Goal: Task Accomplishment & Management: Manage account settings

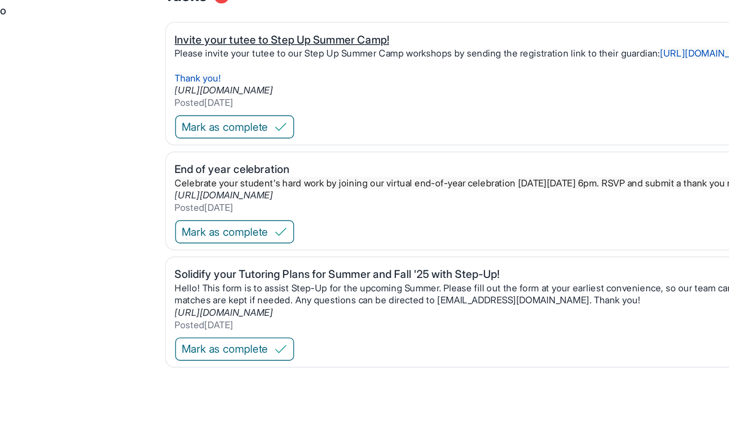
scroll to position [159, 0]
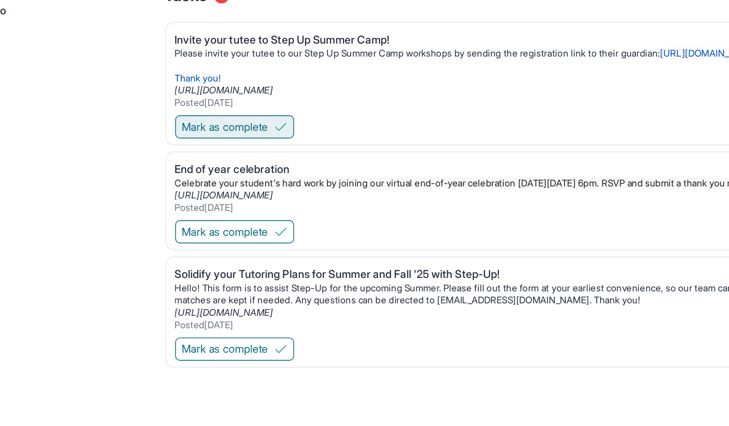
click at [260, 245] on button "Mark as complete" at bounding box center [234, 240] width 74 height 14
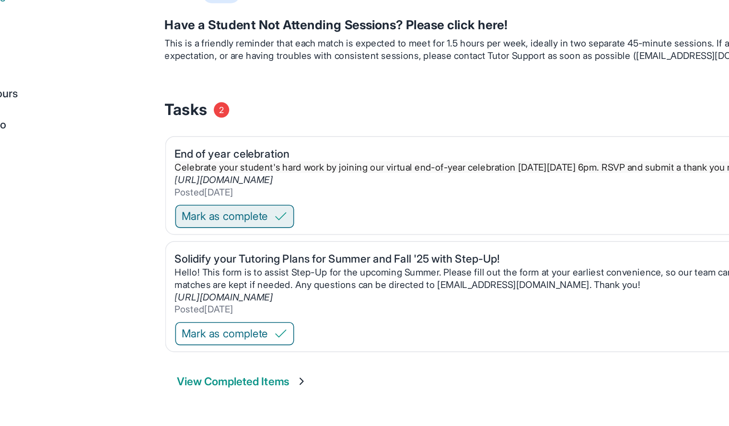
click at [238, 297] on span "Mark as complete" at bounding box center [228, 296] width 54 height 10
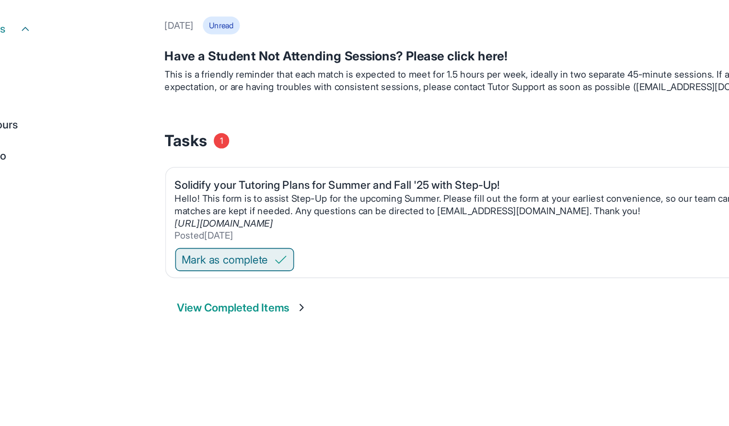
click at [235, 324] on span "Mark as complete" at bounding box center [228, 323] width 54 height 10
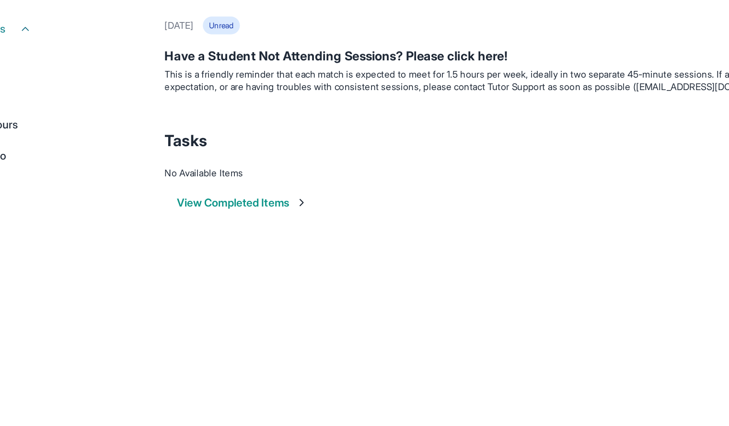
click at [237, 289] on button "View Completed Items" at bounding box center [238, 287] width 81 height 10
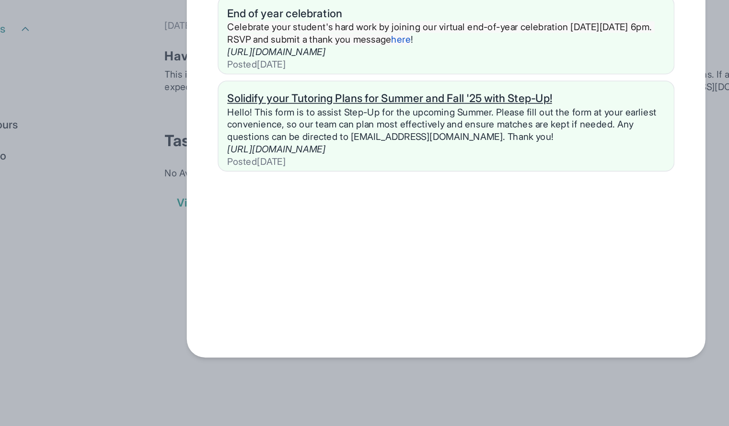
scroll to position [69, 0]
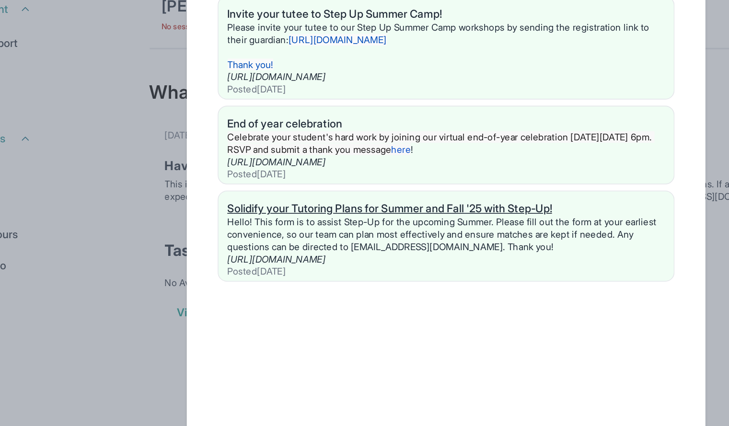
click at [327, 223] on div "Solidify your Tutoring Plans for Summer and Fall '25 with Step-Up!" at bounding box center [364, 223] width 271 height 10
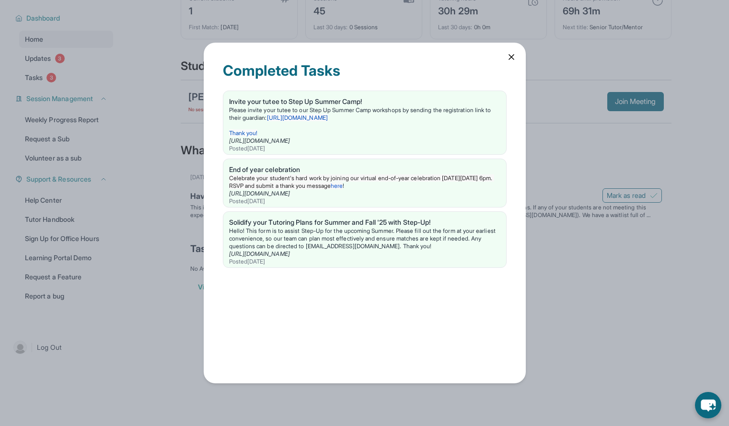
click at [510, 57] on icon at bounding box center [512, 57] width 10 height 10
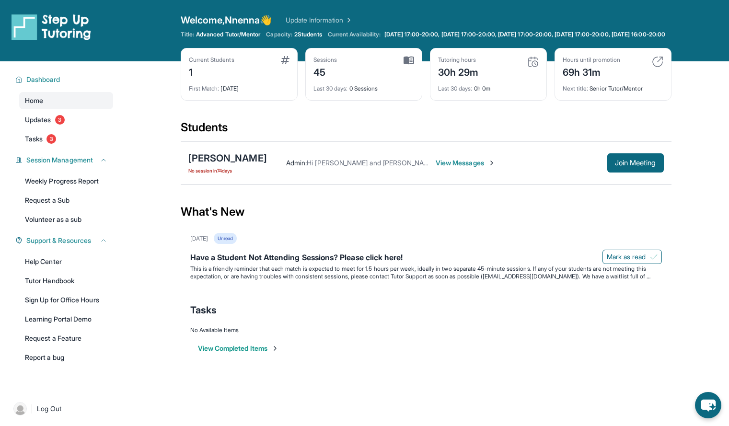
scroll to position [0, 0]
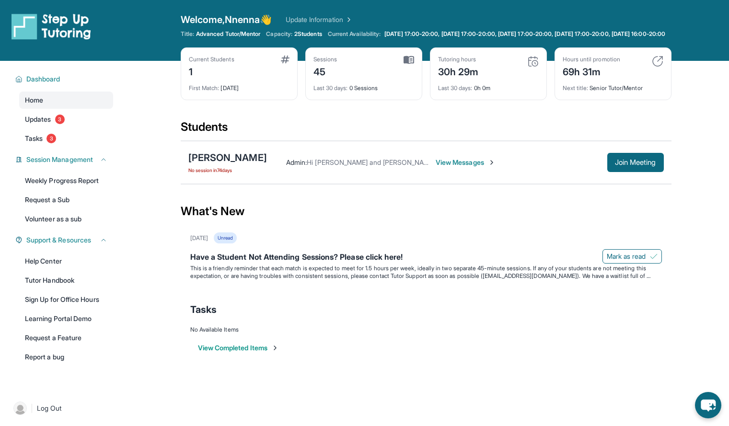
click at [336, 19] on link "Update Information" at bounding box center [319, 20] width 67 height 10
drag, startPoint x: 248, startPoint y: 164, endPoint x: 186, endPoint y: 163, distance: 62.8
click at [186, 163] on div "Mía Vásquez No session in 74 days Admin : Hi Tania and Nnenna, Step Up Tutoring…" at bounding box center [426, 162] width 491 height 43
click at [244, 184] on div "Mía Vásquez No session in 74 days Admin : Hi Tania and Nnenna, Step Up Tutoring…" at bounding box center [426, 162] width 491 height 43
drag, startPoint x: 248, startPoint y: 165, endPoint x: 202, endPoint y: 164, distance: 46.1
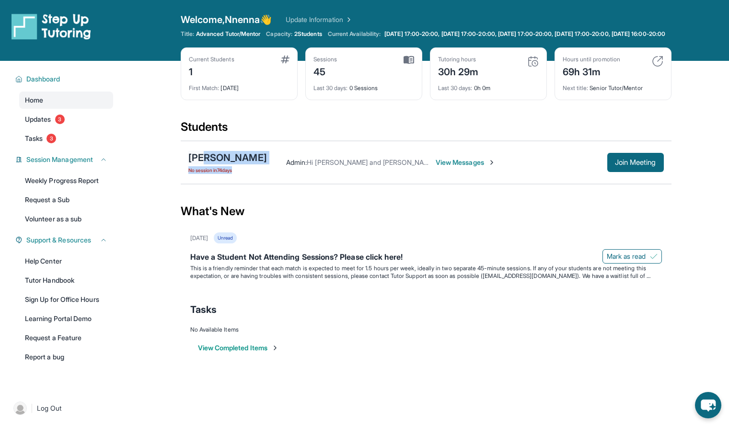
click at [202, 164] on div "Mía Vásquez No session in 74 days Admin : Hi Tania and Nnenna, Step Up Tutoring…" at bounding box center [426, 162] width 491 height 43
click at [183, 162] on div "Mía Vásquez No session in 74 days Admin : Hi Tania and Nnenna, Step Up Tutoring…" at bounding box center [426, 162] width 491 height 43
drag, startPoint x: 181, startPoint y: 161, endPoint x: 247, endPoint y: 167, distance: 67.0
click at [247, 167] on div "Mía Vásquez No session in 74 days Admin : Hi Tania and Nnenna, Step Up Tutoring…" at bounding box center [426, 162] width 491 height 43
click at [267, 167] on div "Admin : Hi Tania and Nnenna, Step Up Tutoring here! Our Summer Tutoring Competi…" at bounding box center [437, 163] width 340 height 10
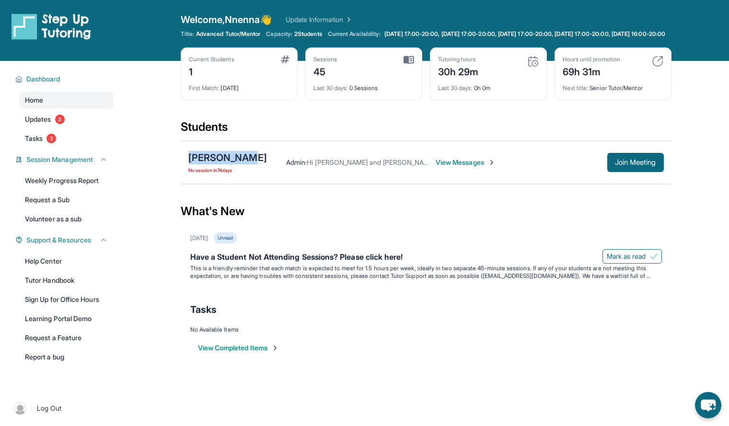
drag, startPoint x: 181, startPoint y: 163, endPoint x: 246, endPoint y: 164, distance: 64.3
click at [246, 164] on div "Mía Vásquez No session in 74 days Admin : Hi Tania and Nnenna, Step Up Tutoring…" at bounding box center [426, 162] width 491 height 43
copy div "Mía Vásquez"
click at [363, 334] on div "No Available Items" at bounding box center [426, 330] width 472 height 8
click at [65, 128] on link "Updates 3" at bounding box center [66, 119] width 94 height 17
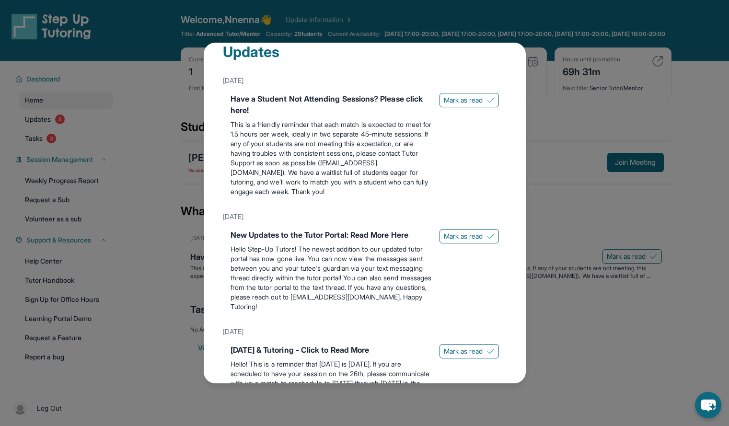
scroll to position [19, 0]
click at [460, 98] on span "Mark as read" at bounding box center [463, 100] width 39 height 10
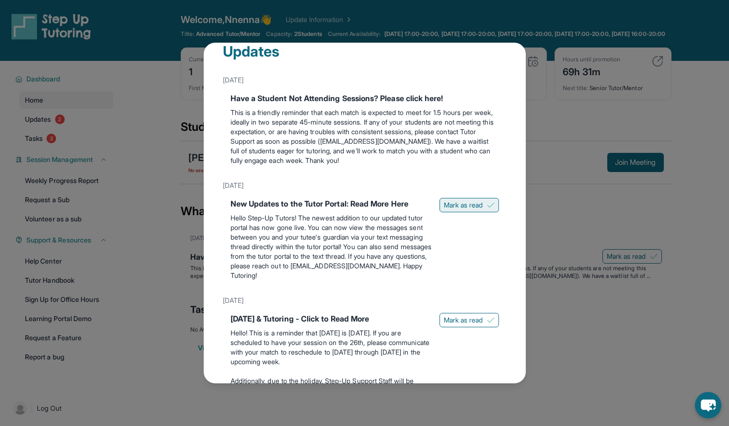
click at [452, 203] on span "Mark as read" at bounding box center [463, 205] width 39 height 10
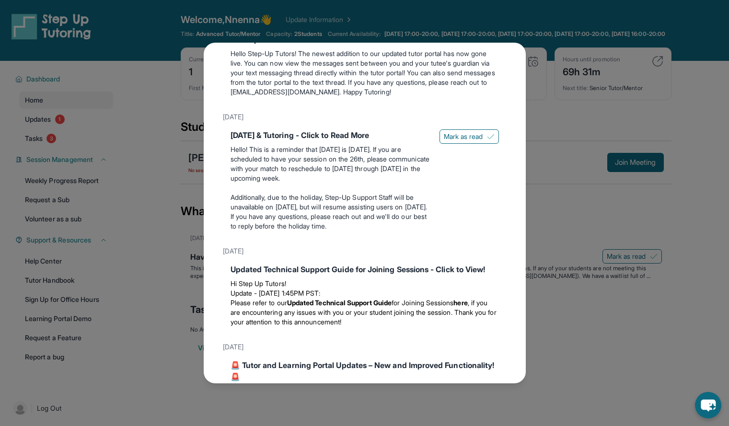
scroll to position [188, 0]
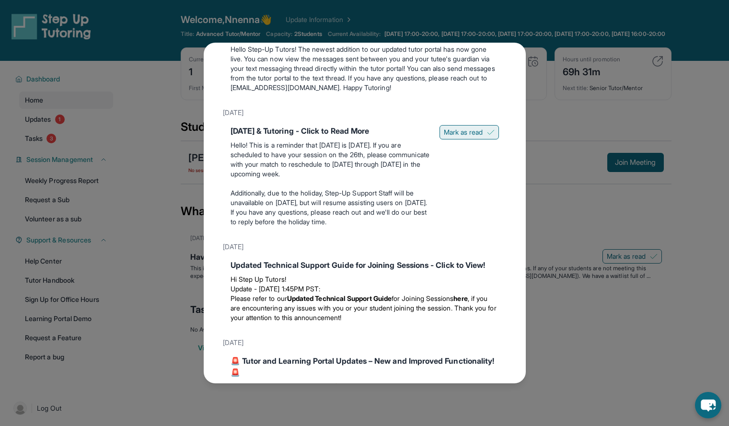
click at [462, 131] on span "Mark as read" at bounding box center [463, 133] width 39 height 10
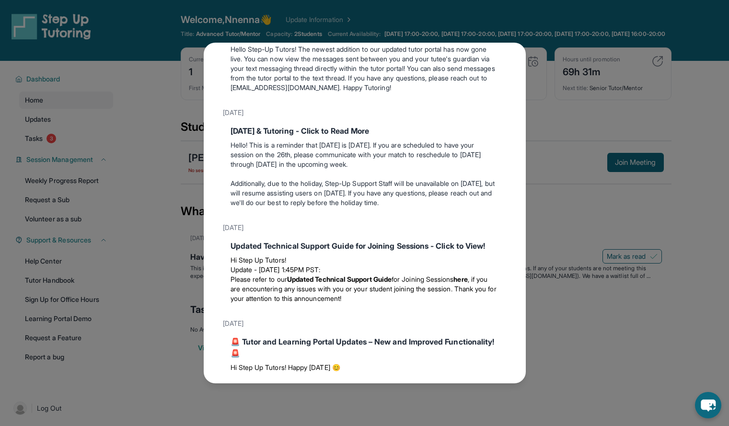
click at [605, 269] on div "Updates June 3rd Have a Student Not Attending Sessions? Please click here! This…" at bounding box center [364, 213] width 729 height 426
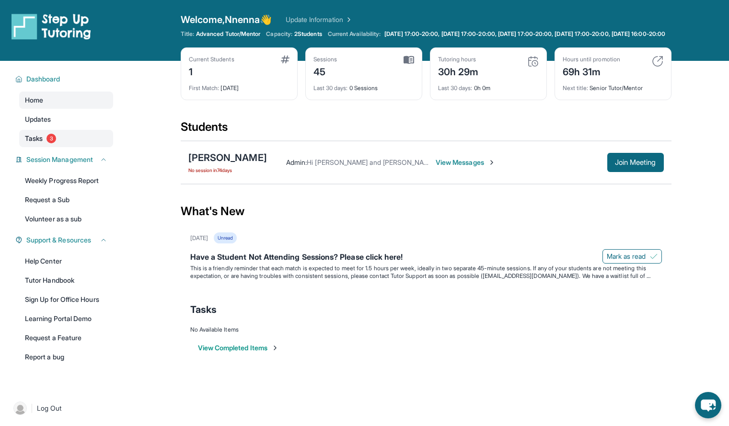
click at [60, 144] on link "Tasks 3" at bounding box center [66, 138] width 94 height 17
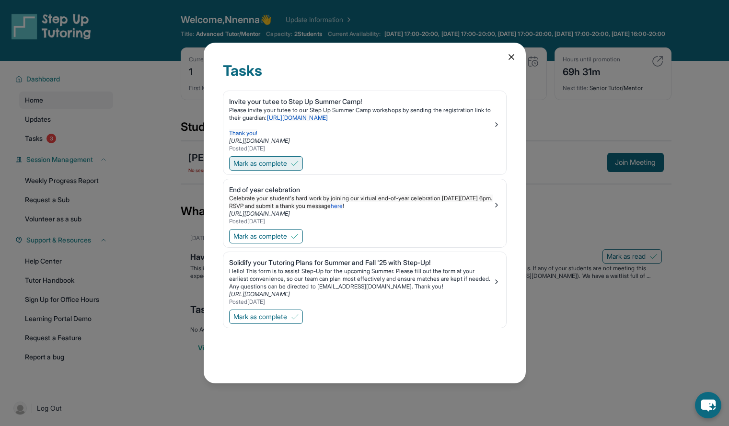
click at [292, 164] on button "Mark as complete" at bounding box center [266, 163] width 74 height 14
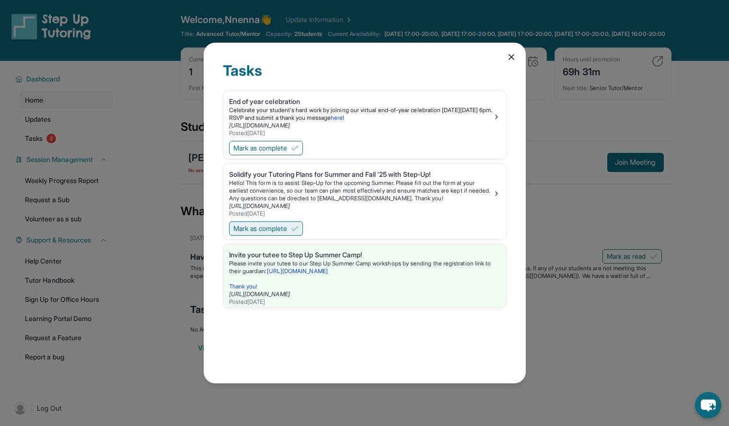
click at [280, 225] on span "Mark as complete" at bounding box center [261, 229] width 54 height 10
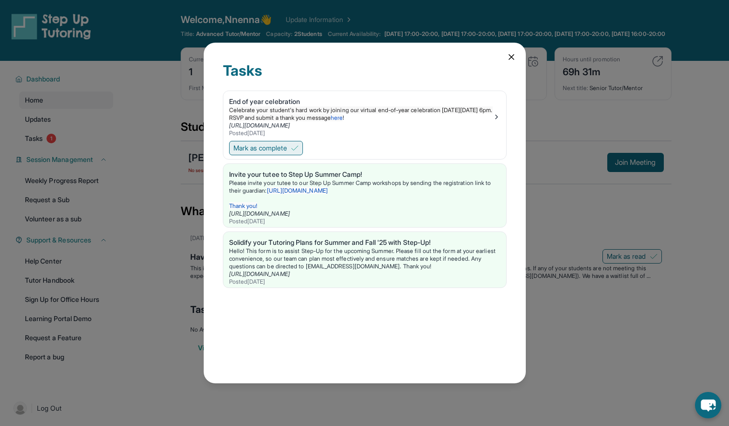
click at [285, 147] on span "Mark as complete" at bounding box center [261, 148] width 54 height 10
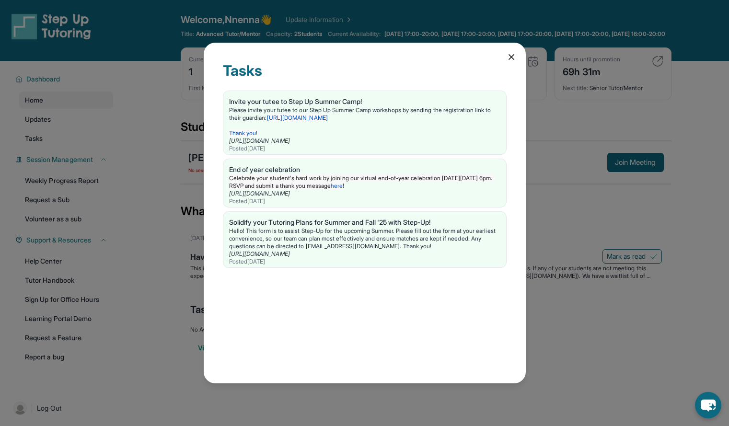
click at [507, 54] on icon at bounding box center [512, 57] width 10 height 10
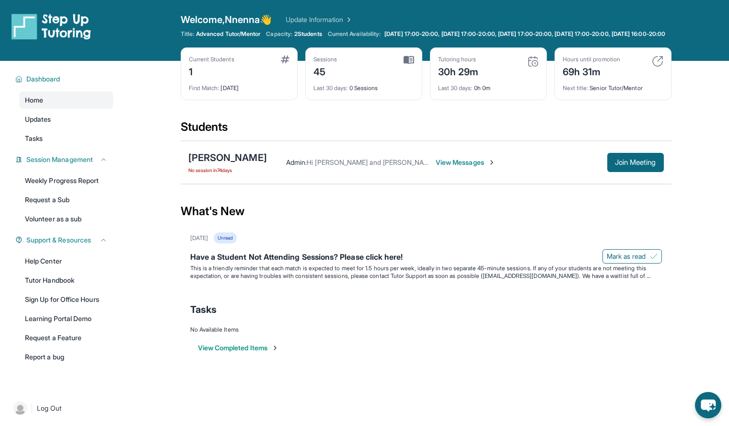
click at [663, 67] on img at bounding box center [658, 62] width 12 height 12
click at [659, 67] on img at bounding box center [658, 62] width 12 height 12
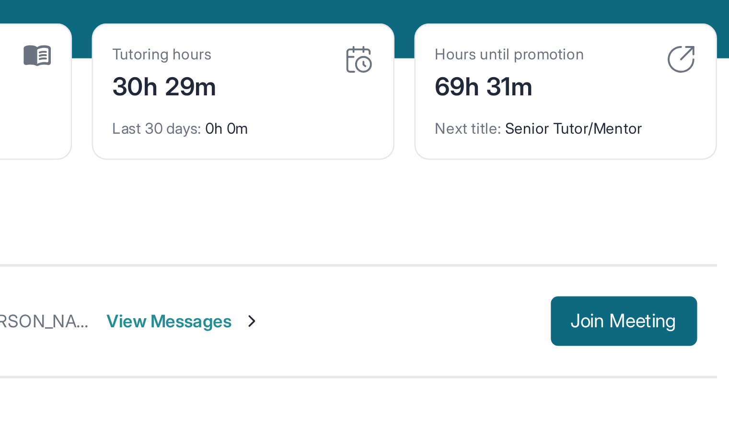
click at [537, 67] on img at bounding box center [534, 62] width 12 height 12
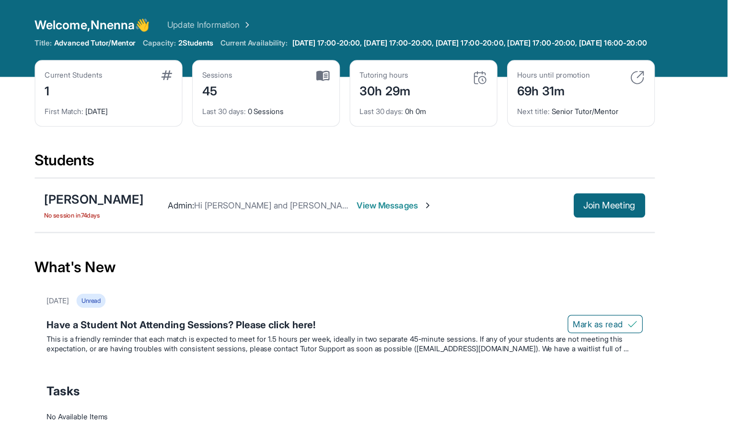
scroll to position [0, 0]
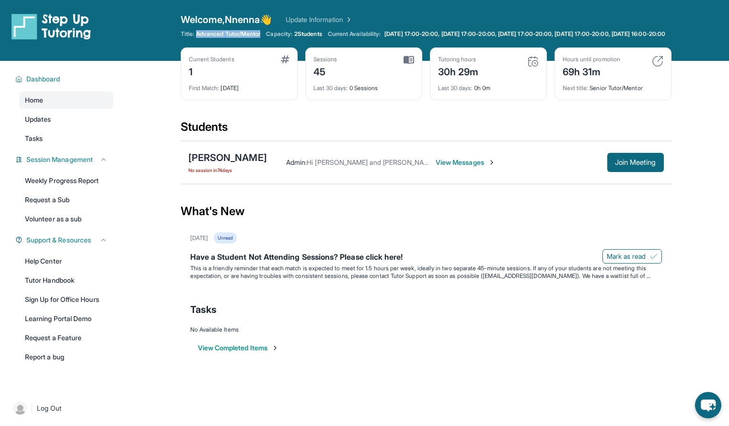
drag, startPoint x: 198, startPoint y: 35, endPoint x: 234, endPoint y: 44, distance: 37.8
click at [234, 38] on span "Advanced Tutor/Mentor" at bounding box center [228, 34] width 64 height 8
click at [313, 129] on div "Students" at bounding box center [426, 129] width 491 height 21
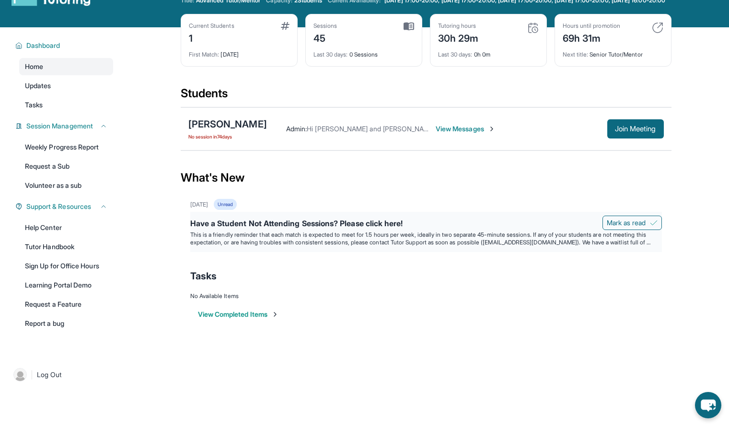
scroll to position [0, 0]
